Goal: Transaction & Acquisition: Purchase product/service

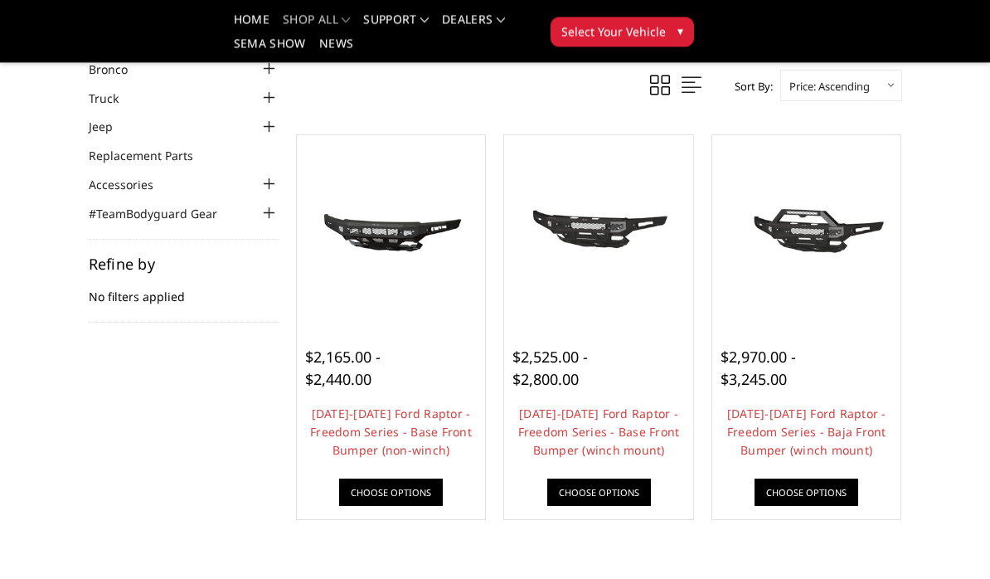
scroll to position [101, 0]
click at [815, 429] on link "[DATE]-[DATE] Ford Raptor - Freedom Series - Baja Front Bumper (winch mount)" at bounding box center [806, 431] width 159 height 52
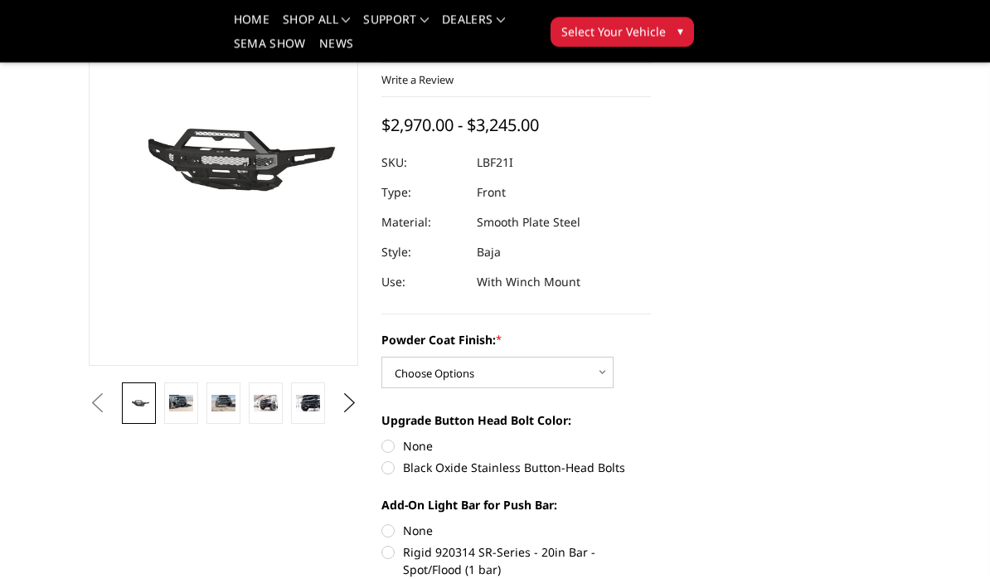
scroll to position [167, 0]
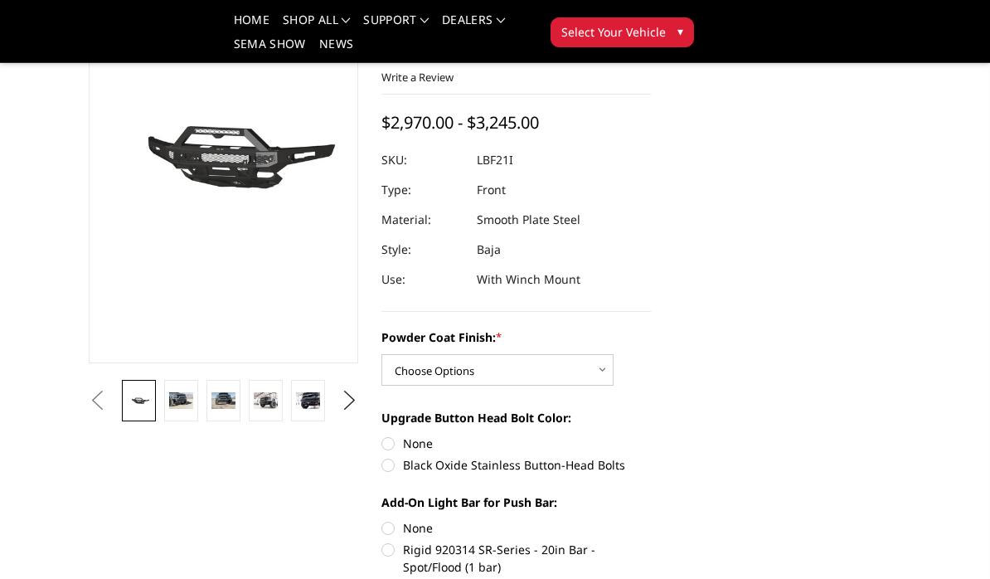
click at [184, 412] on link at bounding box center [181, 400] width 34 height 41
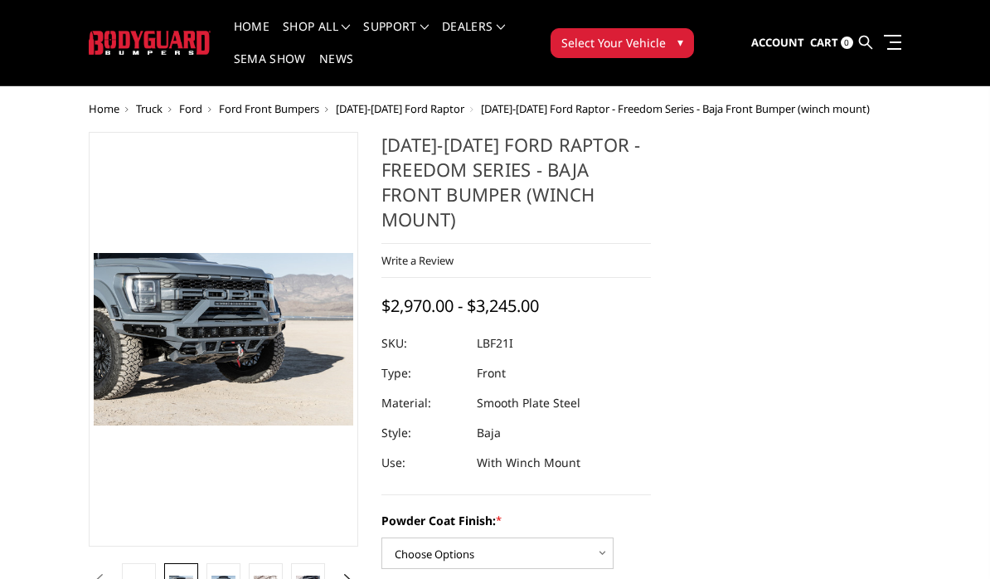
scroll to position [32, 0]
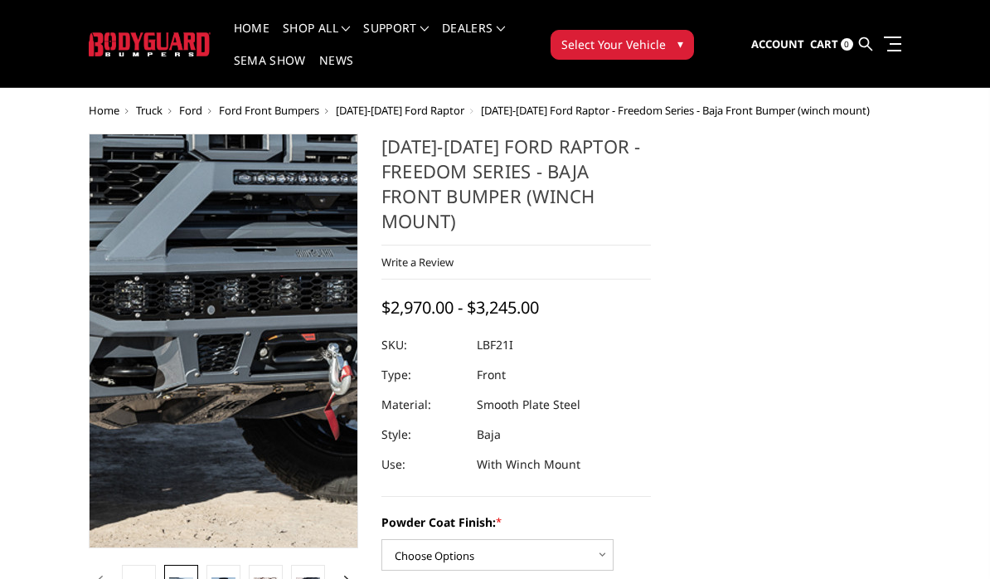
click at [208, 365] on img at bounding box center [269, 324] width 1061 height 708
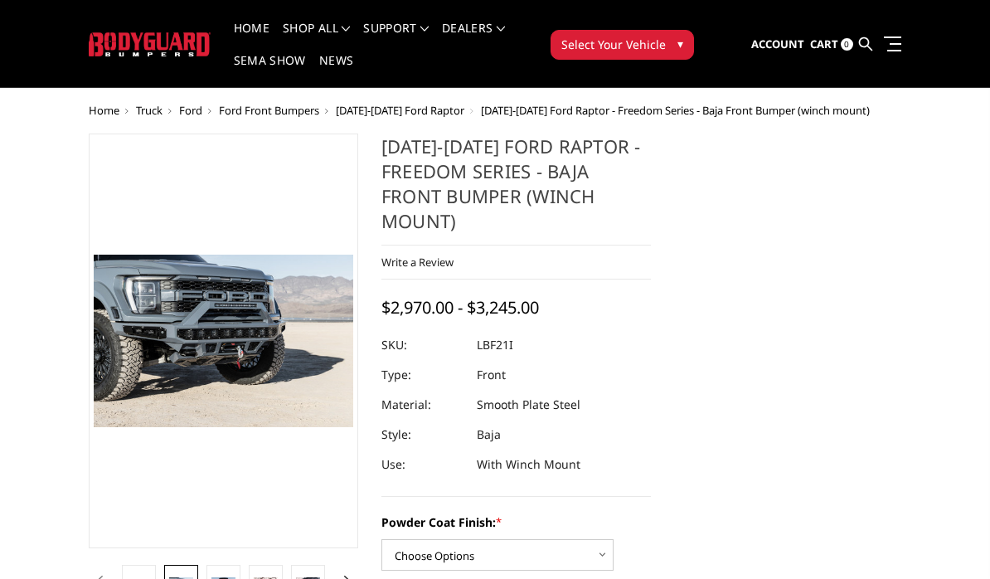
click at [231, 578] on link at bounding box center [223, 585] width 34 height 41
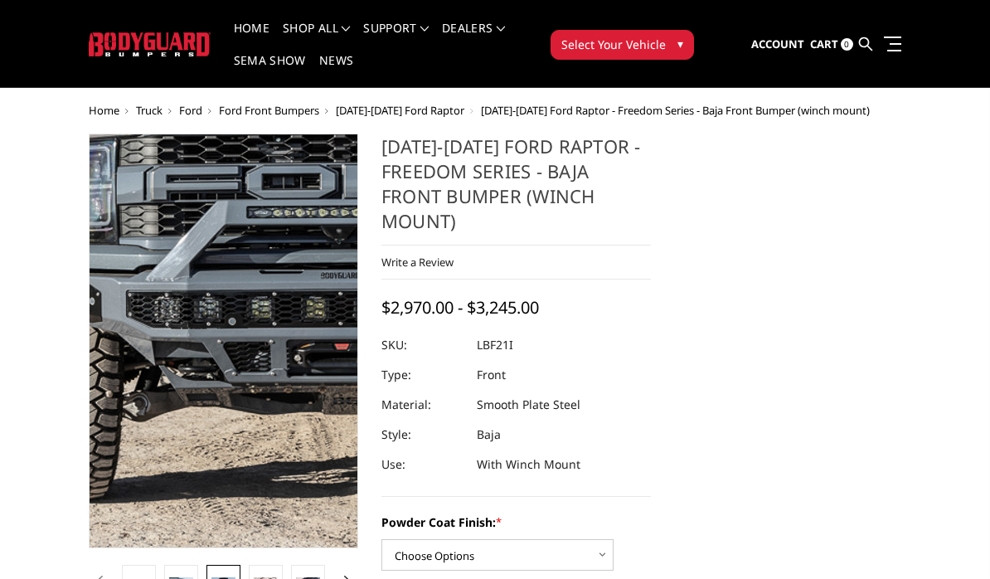
click at [182, 352] on img at bounding box center [347, 333] width 1061 height 708
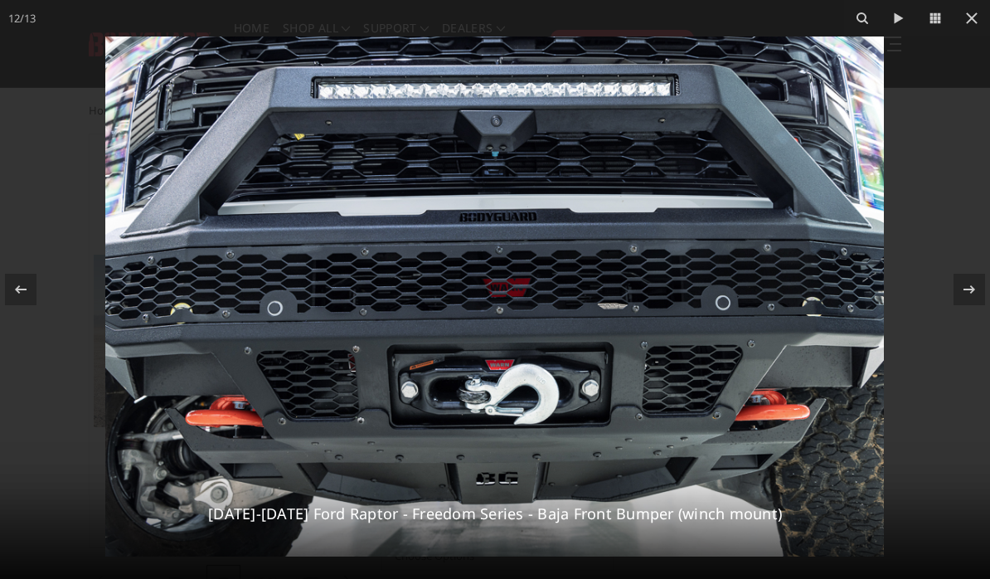
click at [971, 26] on icon at bounding box center [972, 18] width 20 height 20
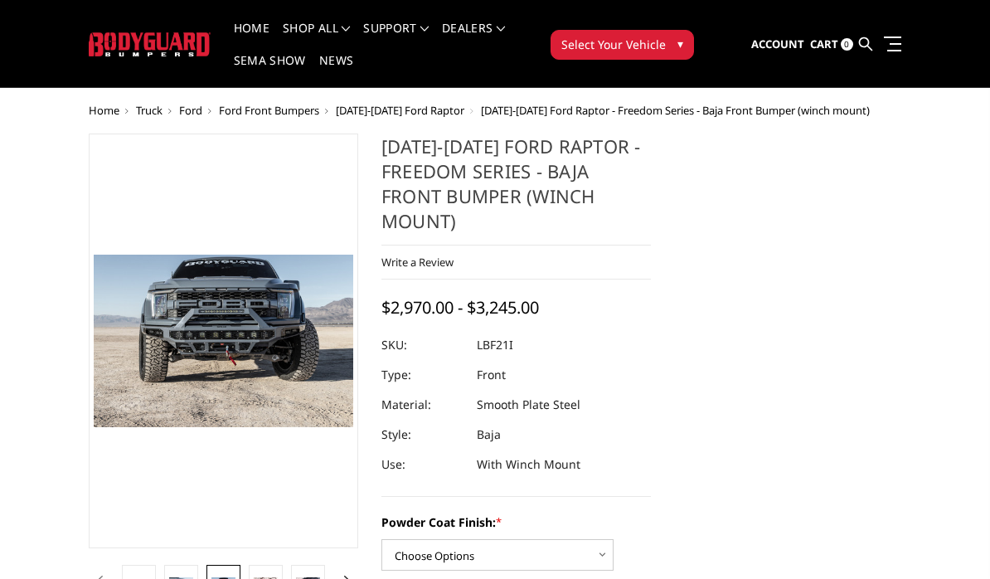
scroll to position [0, 0]
